Goal: Communication & Community: Answer question/provide support

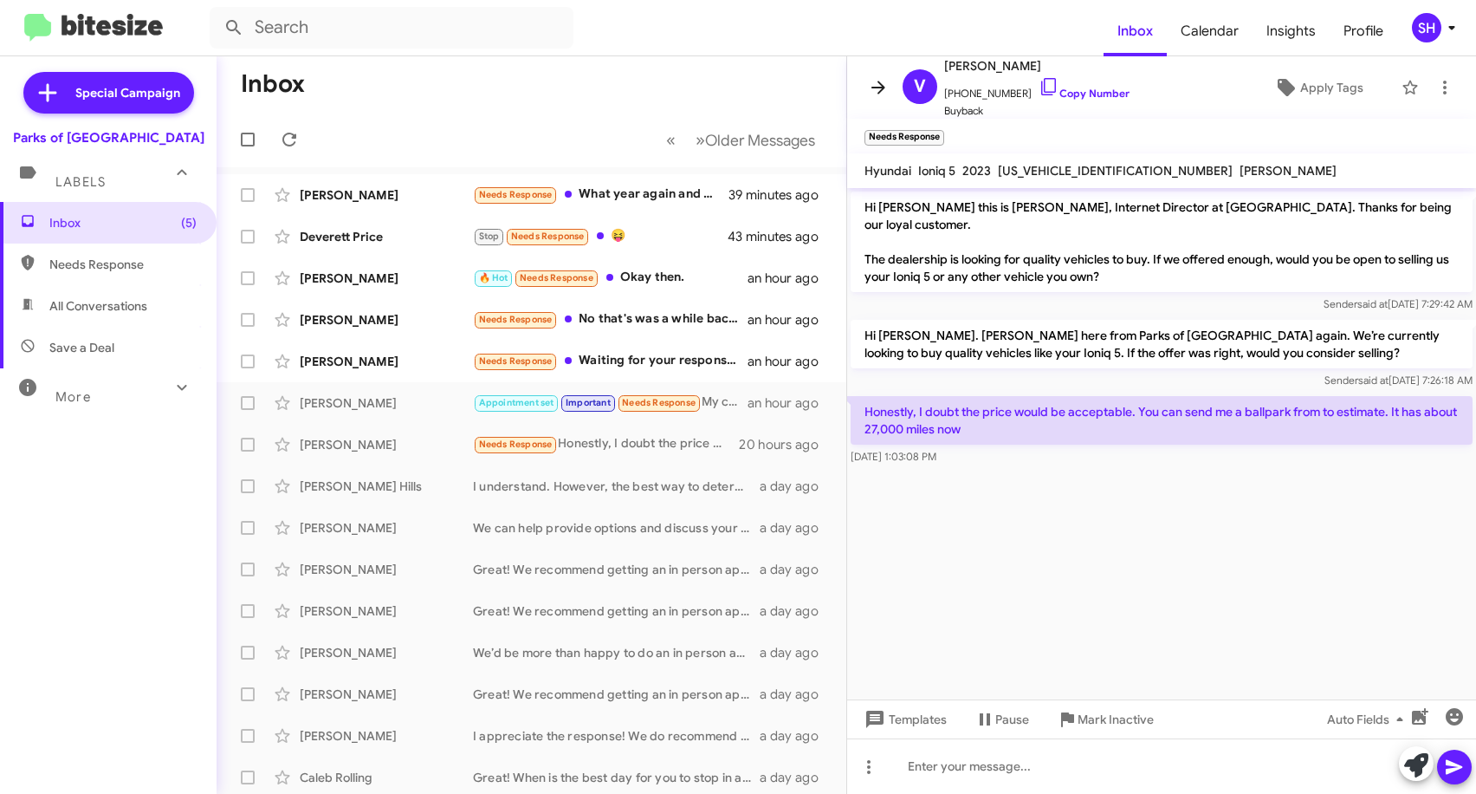
click at [883, 84] on icon at bounding box center [878, 87] width 21 height 21
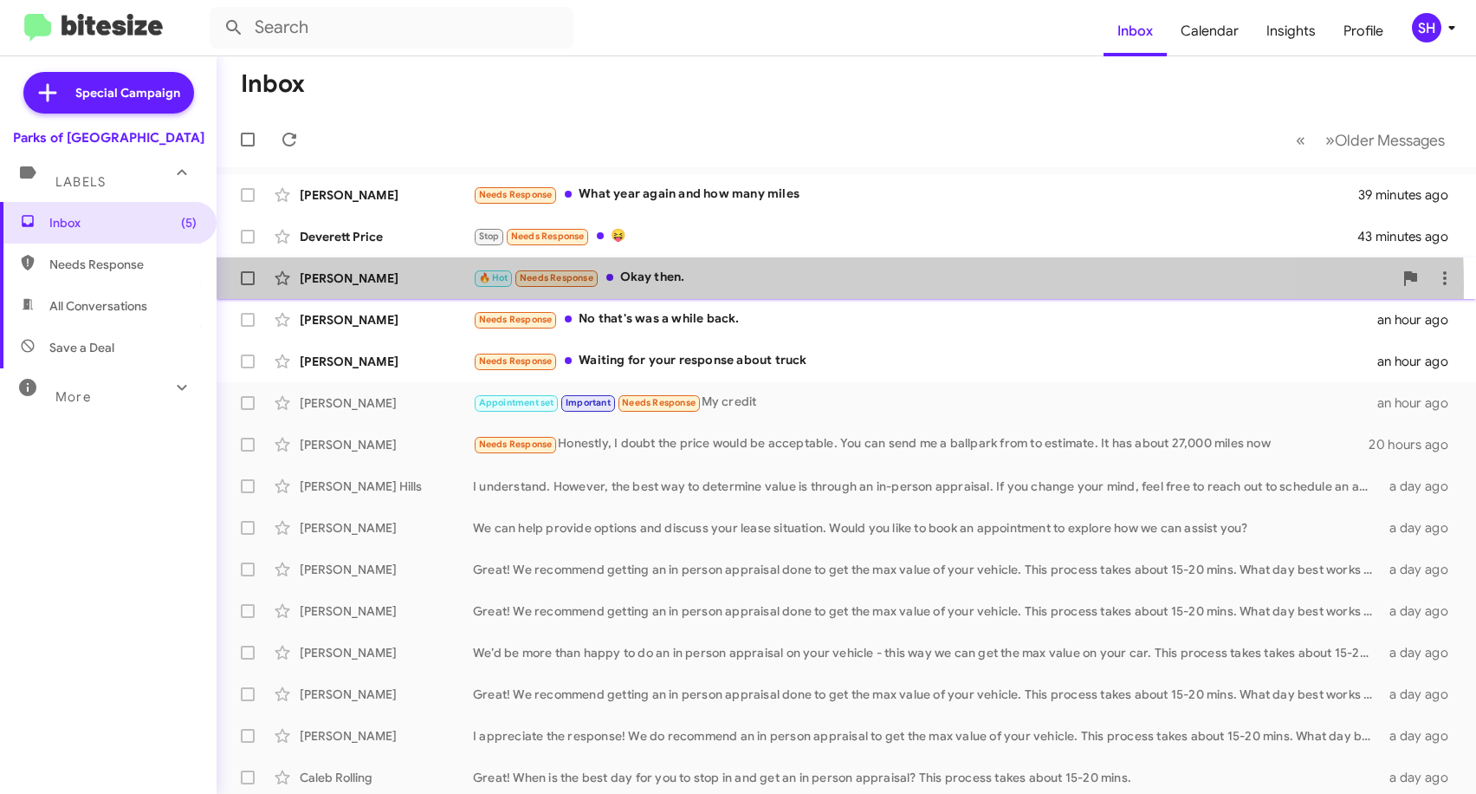
click at [720, 287] on div "🔥 Hot Needs Response Okay then." at bounding box center [933, 278] width 920 height 20
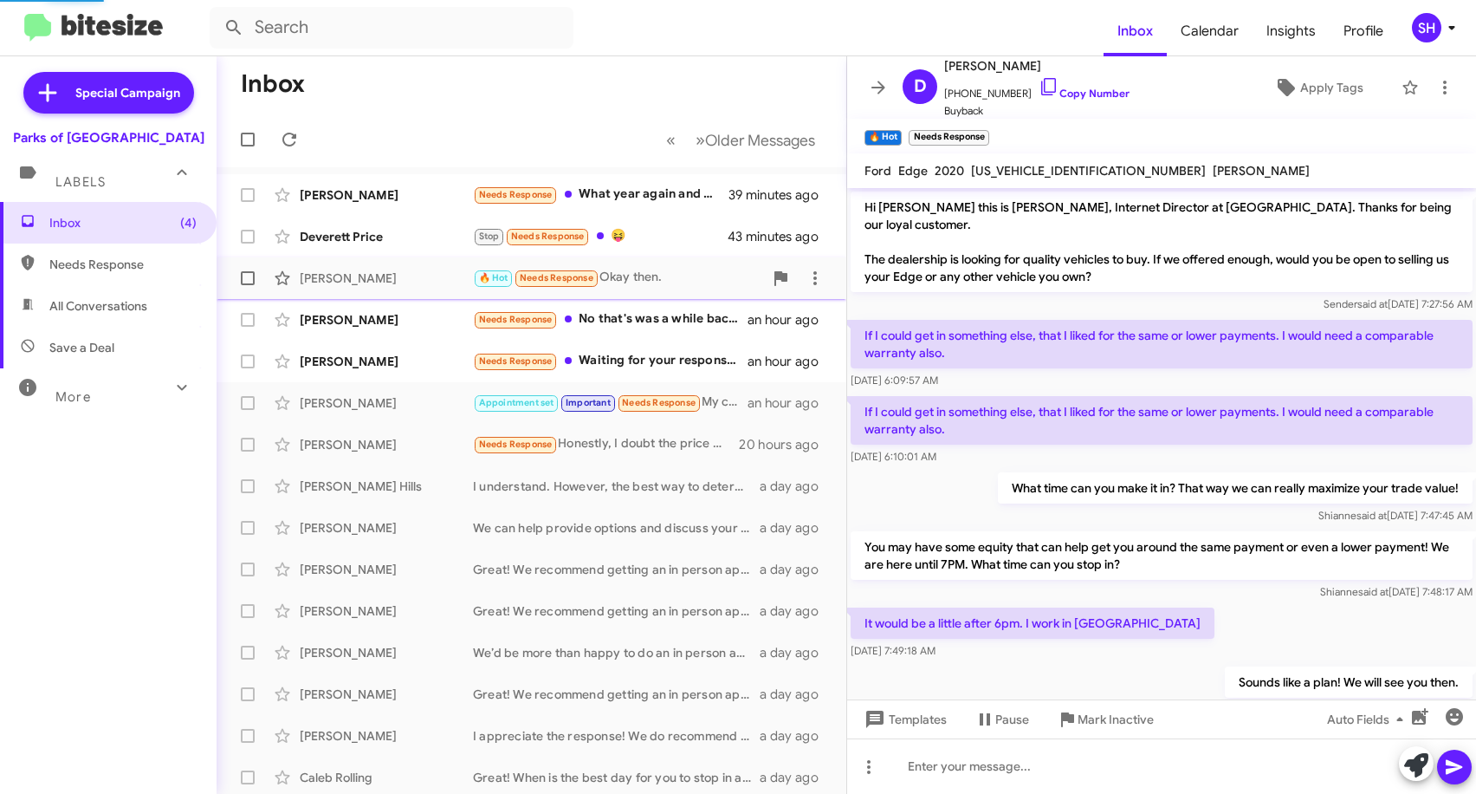
scroll to position [162, 0]
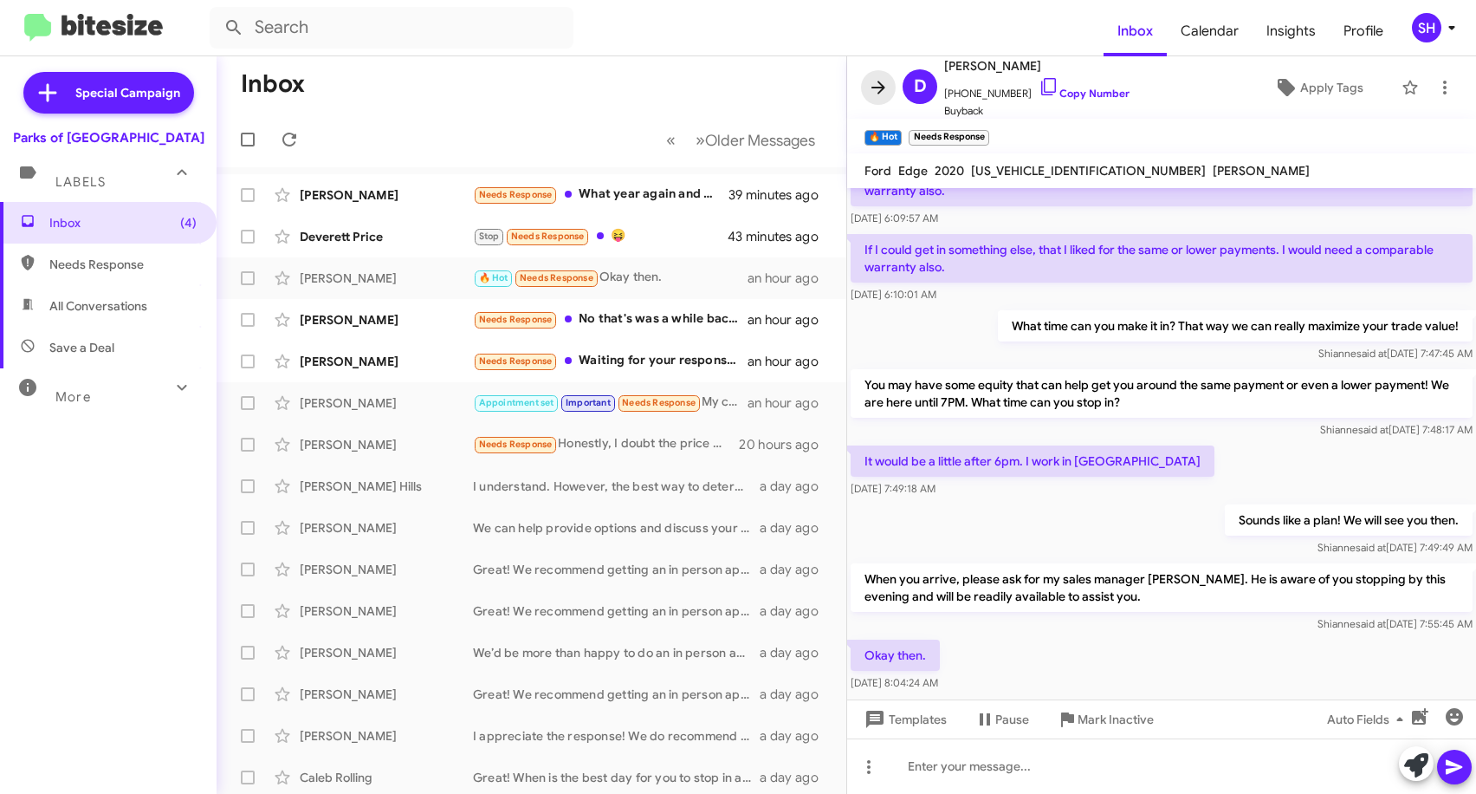
click at [874, 95] on icon at bounding box center [878, 87] width 21 height 21
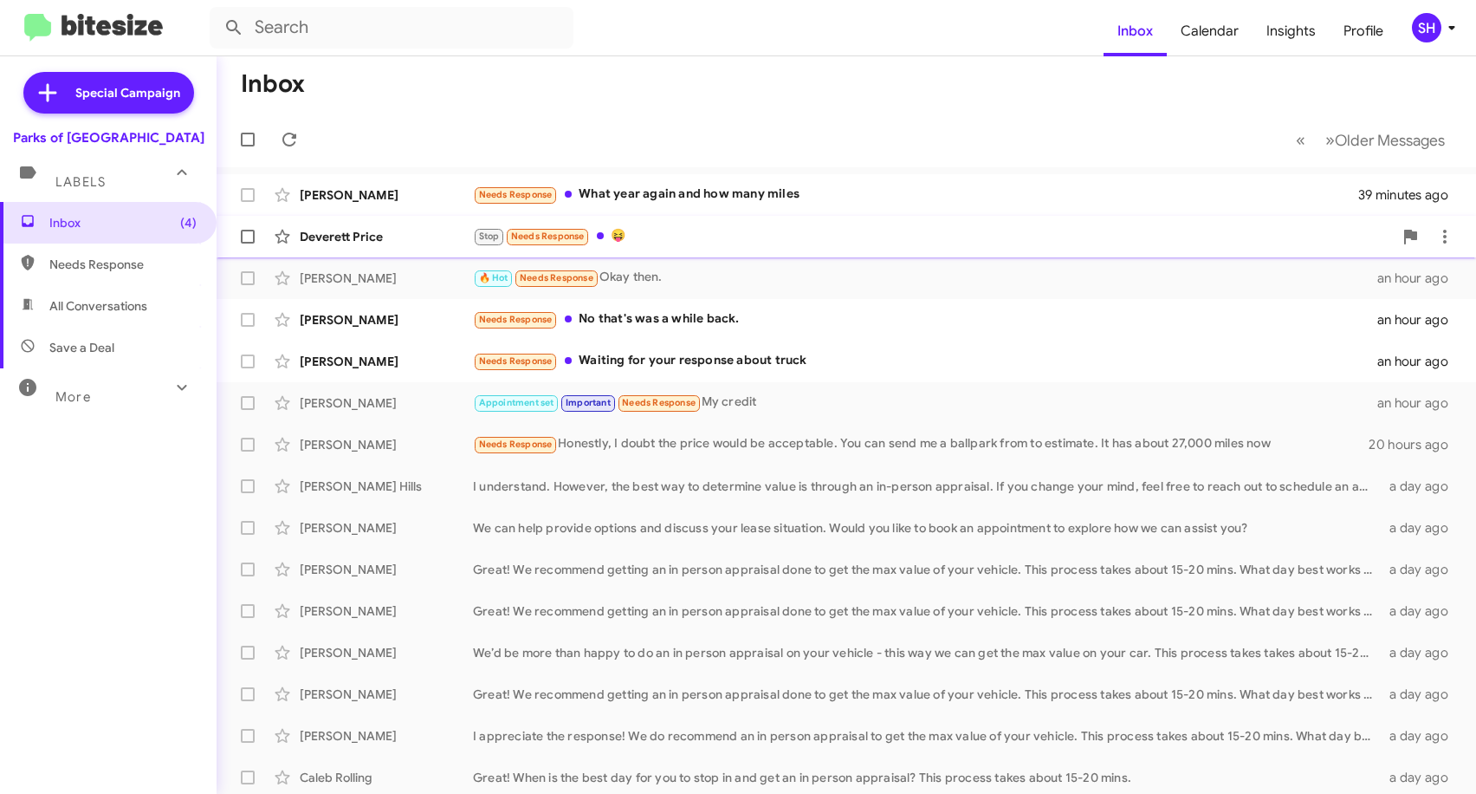
click at [649, 240] on div "Stop Needs Response 😝" at bounding box center [933, 236] width 920 height 20
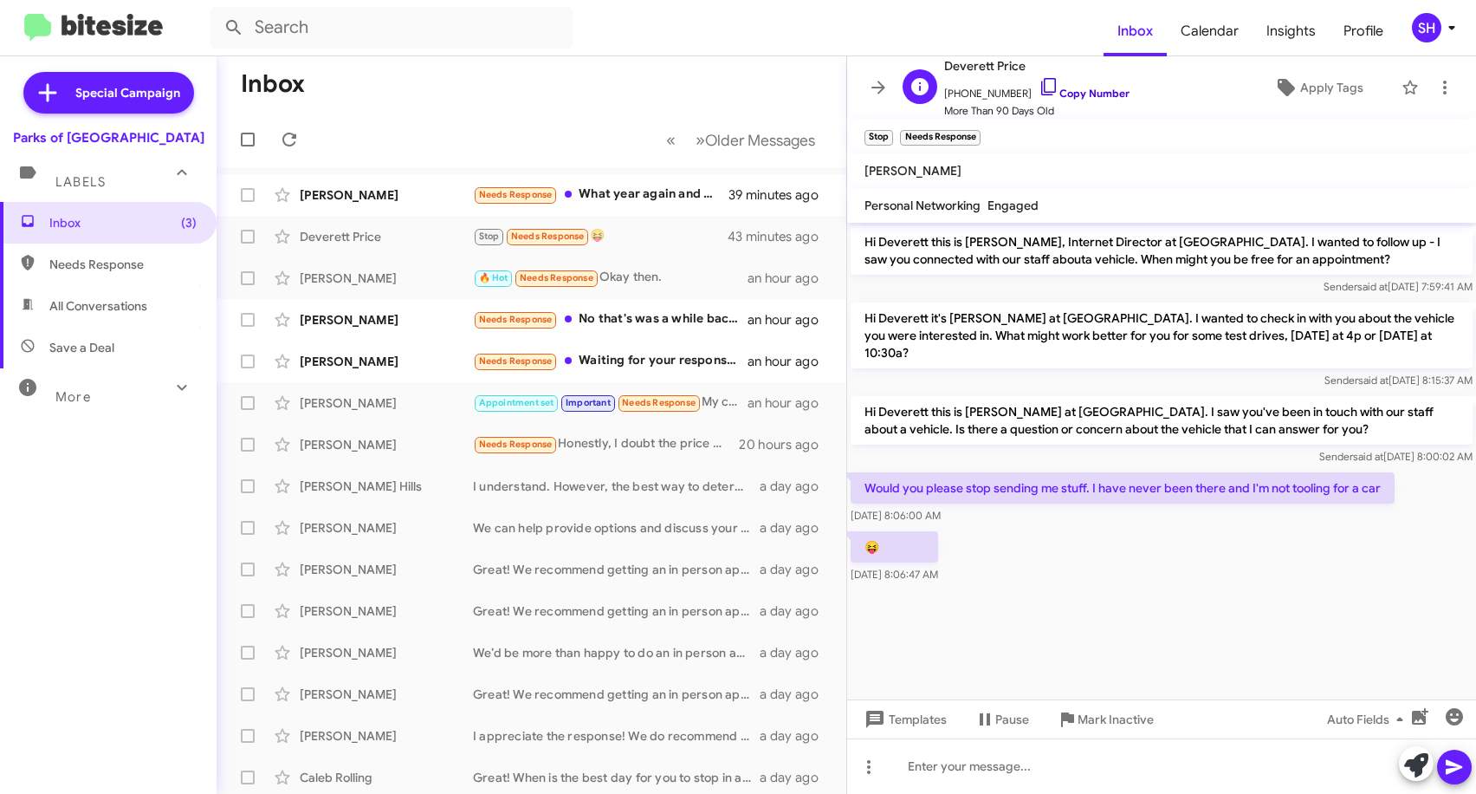
click at [1039, 77] on icon at bounding box center [1049, 86] width 21 height 21
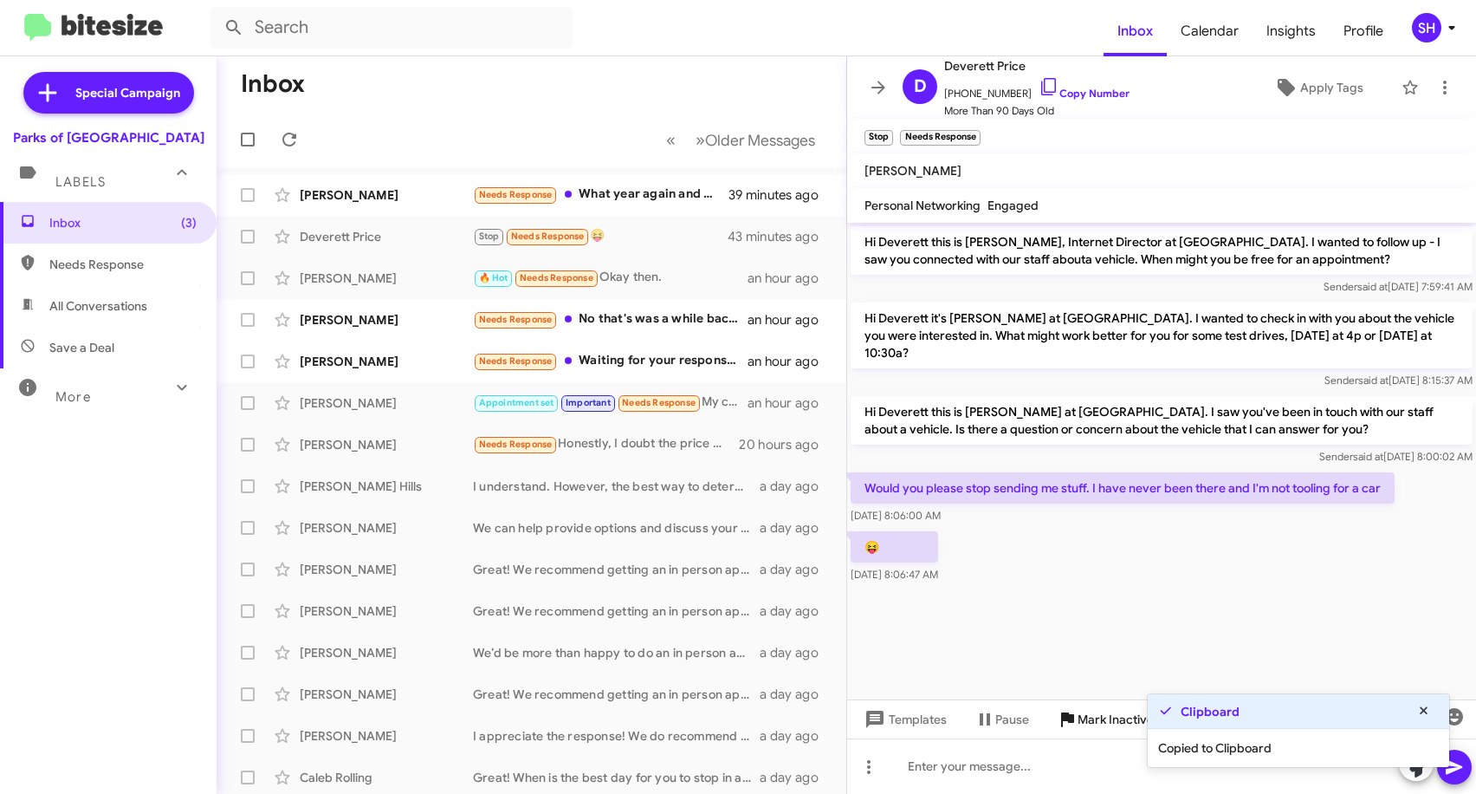
click at [1107, 720] on span "Mark Inactive" at bounding box center [1116, 718] width 76 height 31
